Goal: Task Accomplishment & Management: Use online tool/utility

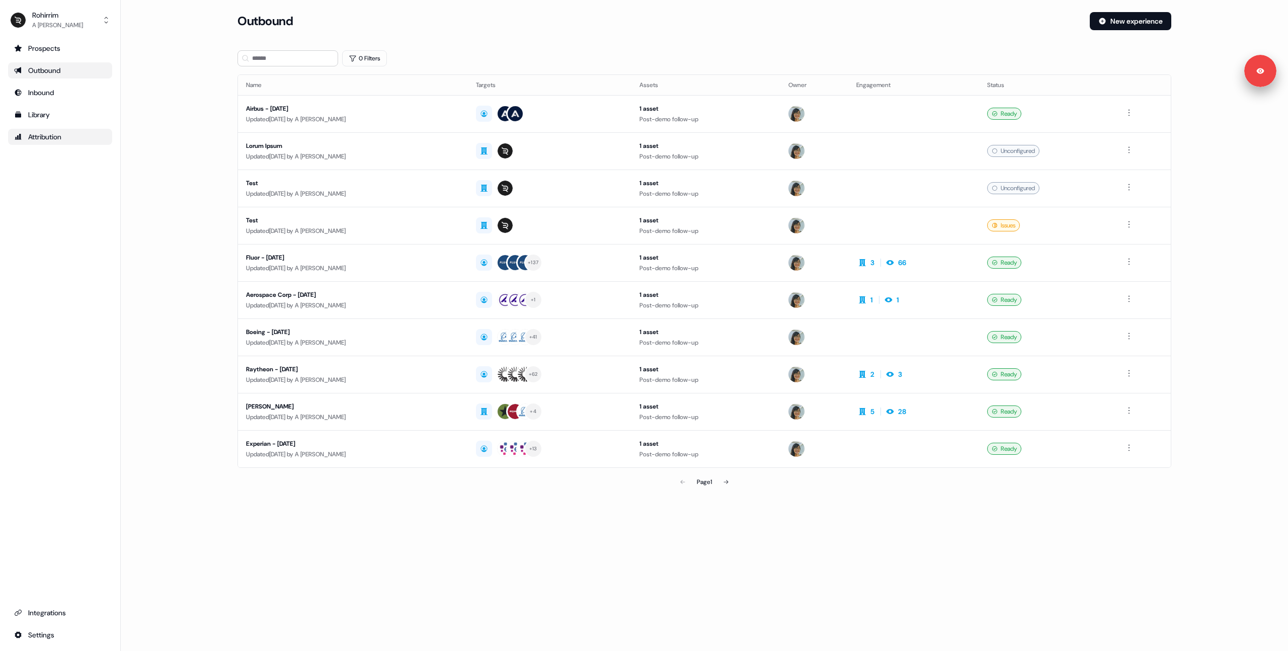
click at [56, 138] on div "Attribution" at bounding box center [60, 137] width 92 height 10
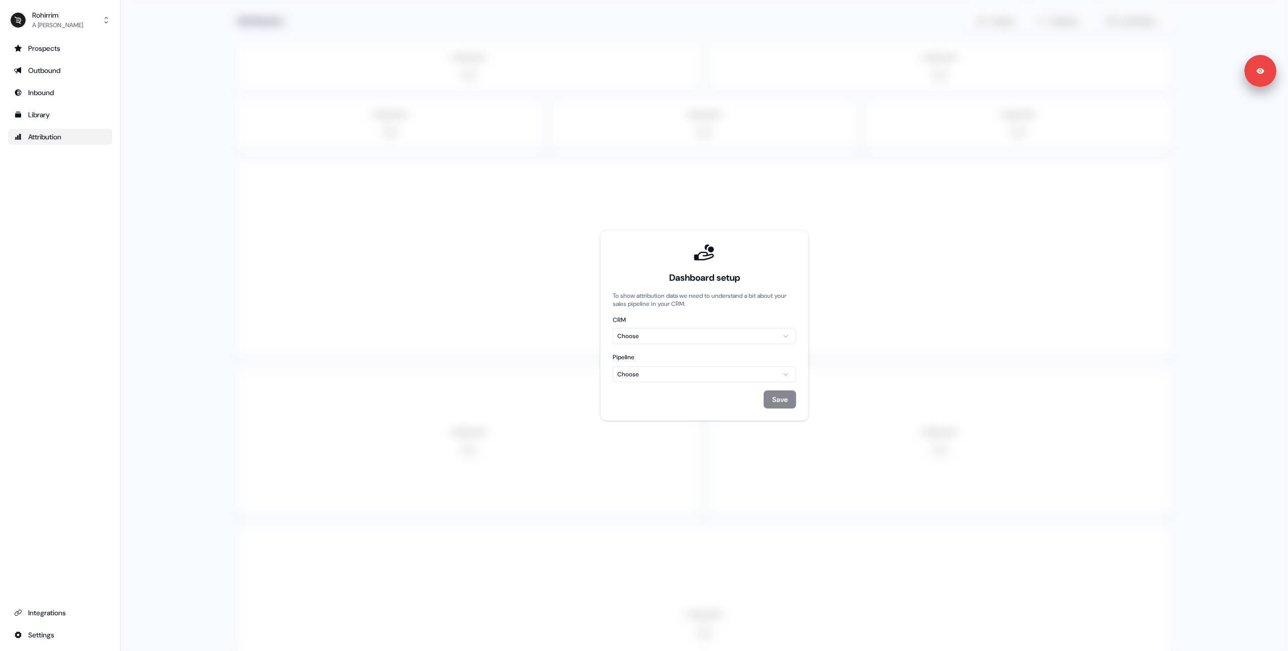
click at [693, 331] on html "For the best experience switch devices to a bigger screen. Go to [DOMAIN_NAME] …" at bounding box center [644, 325] width 1288 height 651
click at [665, 375] on html "For the best experience switch devices to a bigger screen. Go to [DOMAIN_NAME] …" at bounding box center [644, 325] width 1288 height 651
click at [665, 353] on html "For the best experience switch devices to a bigger screen. Go to [DOMAIN_NAME] …" at bounding box center [644, 325] width 1288 height 651
click at [656, 370] on html "For the best experience switch devices to a bigger screen. Go to [DOMAIN_NAME] …" at bounding box center [644, 325] width 1288 height 651
click at [662, 359] on html "For the best experience switch devices to a bigger screen. Go to [DOMAIN_NAME] …" at bounding box center [644, 325] width 1288 height 651
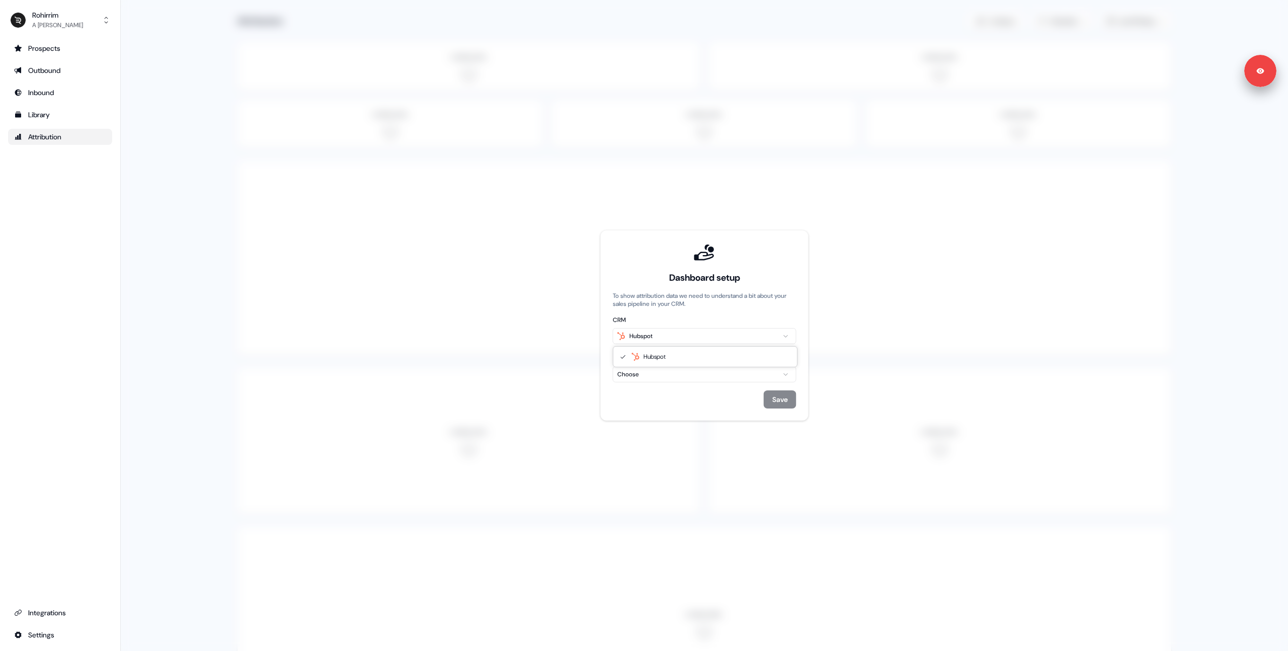
click at [673, 337] on html "For the best experience switch devices to a bigger screen. Go to [DOMAIN_NAME] …" at bounding box center [644, 325] width 1288 height 651
click at [651, 374] on html "For the best experience switch devices to a bigger screen. Go to [DOMAIN_NAME] …" at bounding box center [644, 325] width 1288 height 651
click at [660, 363] on html "For the best experience switch devices to a bigger screen. Go to [DOMAIN_NAME] …" at bounding box center [644, 325] width 1288 height 651
click at [659, 370] on html "For the best experience switch devices to a bigger screen. Go to [DOMAIN_NAME] …" at bounding box center [644, 325] width 1288 height 651
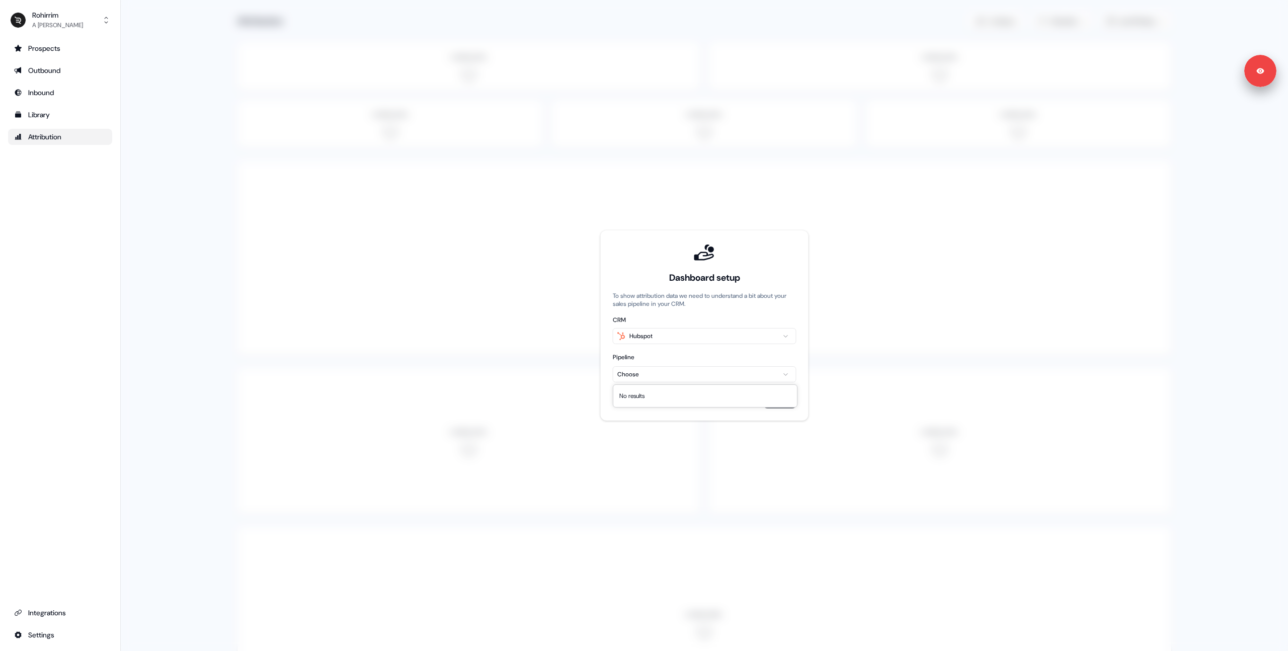
click at [668, 346] on html "For the best experience switch devices to a bigger screen. Go to [DOMAIN_NAME] …" at bounding box center [644, 325] width 1288 height 651
click at [479, 339] on span at bounding box center [704, 325] width 1167 height 651
click at [30, 609] on div "Integrations" at bounding box center [60, 613] width 92 height 10
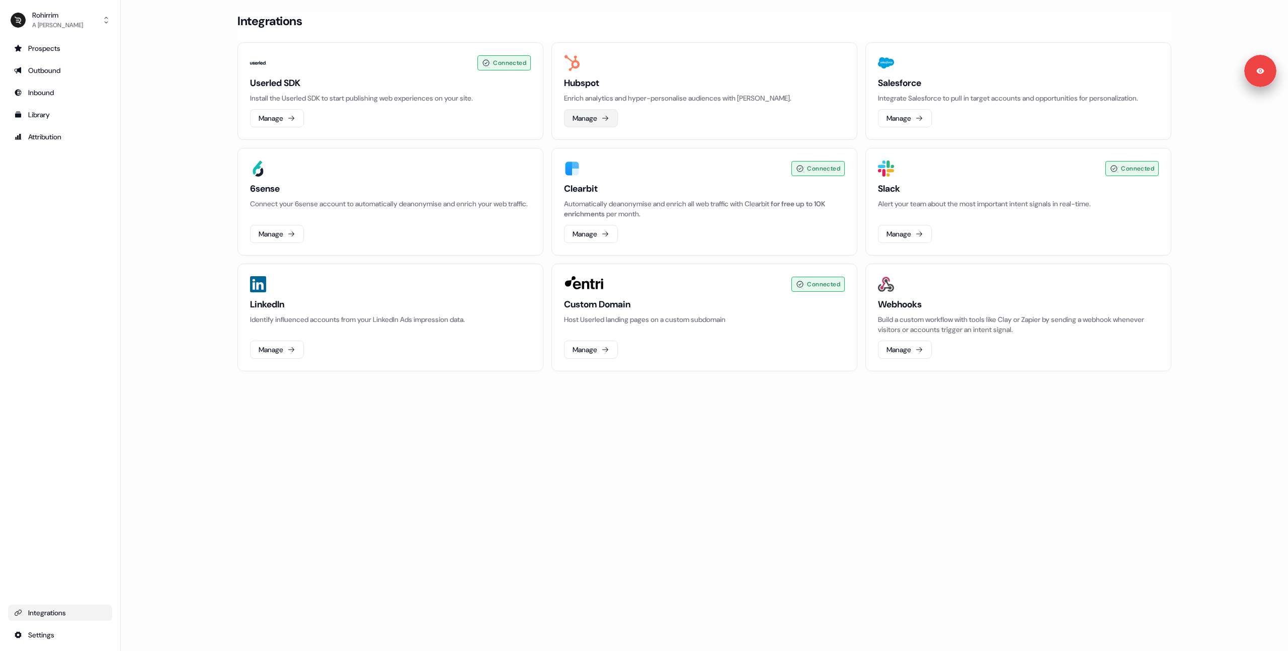
click at [606, 111] on button "Manage" at bounding box center [591, 118] width 54 height 18
